Goal: Task Accomplishment & Management: Use online tool/utility

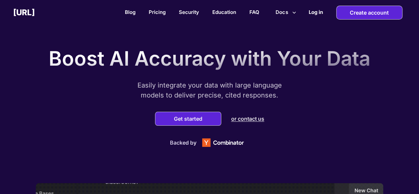
click at [316, 12] on h2 "Log in" at bounding box center [315, 12] width 14 height 6
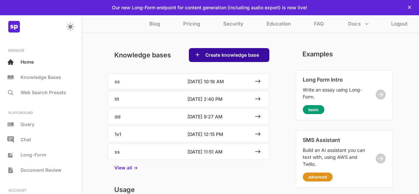
click at [219, 56] on button "Create knowledge base" at bounding box center [232, 55] width 58 height 7
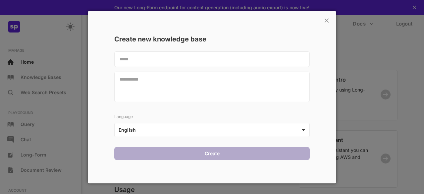
click at [162, 62] on textarea at bounding box center [211, 59] width 195 height 16
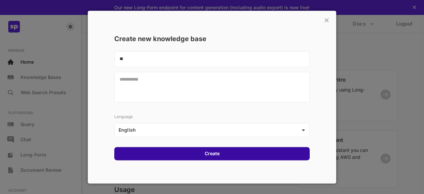
type textarea "**"
click at [180, 152] on div "Create" at bounding box center [211, 153] width 195 height 13
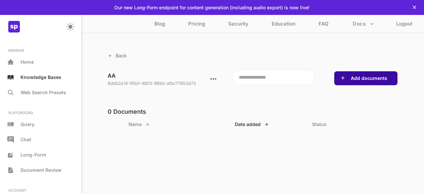
click at [359, 82] on div "Add documents" at bounding box center [365, 78] width 63 height 14
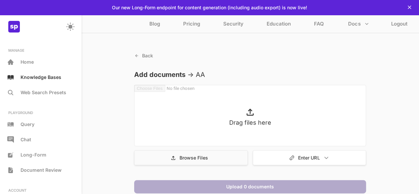
click at [192, 152] on div "Browse Files" at bounding box center [191, 157] width 114 height 15
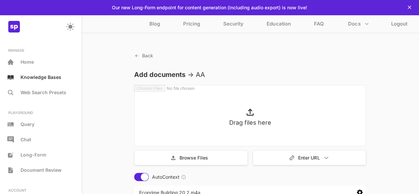
scroll to position [49, 0]
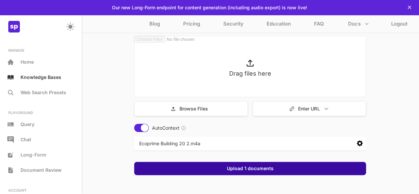
click at [279, 172] on div "Upload 1 documents" at bounding box center [250, 168] width 232 height 13
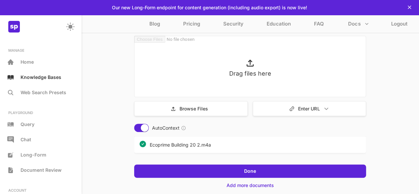
scroll to position [65, 0]
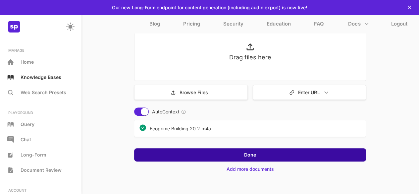
click at [230, 158] on div "Done" at bounding box center [250, 154] width 232 height 13
